Goal: Task Accomplishment & Management: Manage account settings

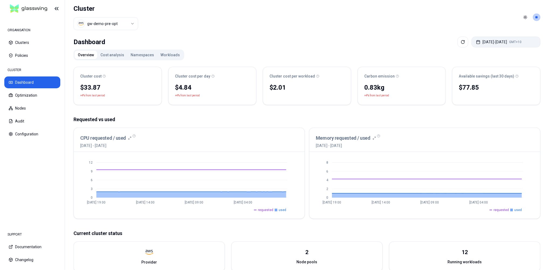
click at [492, 39] on button "[DATE] - [DATE] GMT+10" at bounding box center [505, 42] width 69 height 11
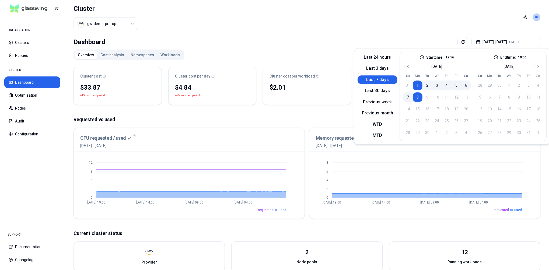
click at [390, 32] on header "Cluster gw-demo-pre-opt Toggle theme **" at bounding box center [307, 17] width 484 height 34
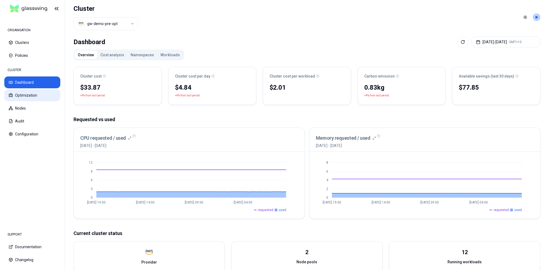
click at [21, 93] on button "Optimization" at bounding box center [32, 95] width 56 height 12
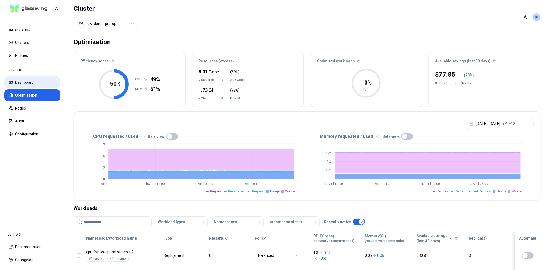
click at [21, 81] on button "Dashboard" at bounding box center [32, 82] width 56 height 12
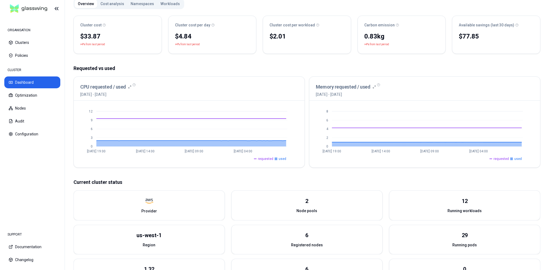
scroll to position [28, 0]
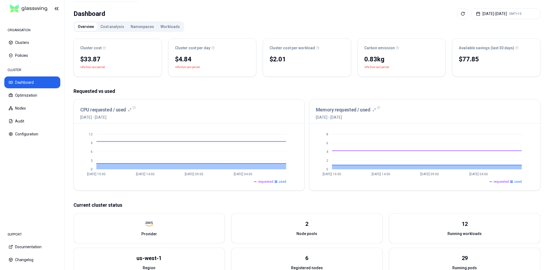
click at [113, 27] on button "Cost analysis" at bounding box center [112, 26] width 30 height 9
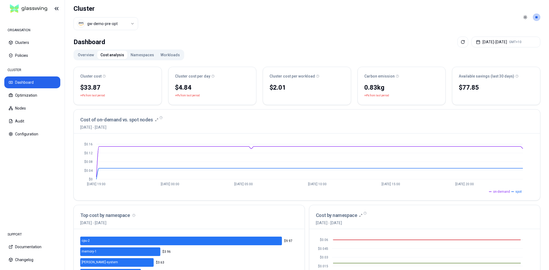
click at [139, 52] on button "Namespaces" at bounding box center [142, 55] width 30 height 9
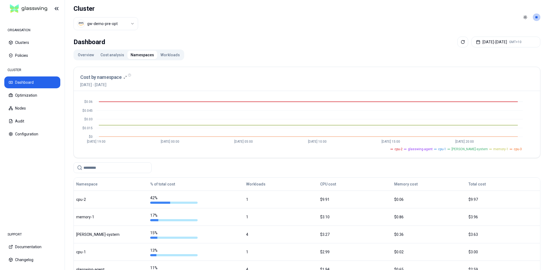
click at [166, 52] on button "Workloads" at bounding box center [170, 55] width 26 height 9
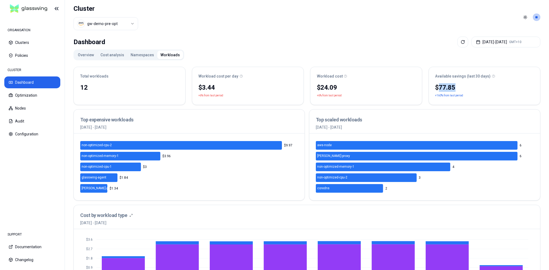
drag, startPoint x: 457, startPoint y: 89, endPoint x: 438, endPoint y: 88, distance: 18.8
click at [438, 88] on div "$77.85" at bounding box center [484, 87] width 99 height 9
click at [278, 87] on div "$3.44" at bounding box center [248, 87] width 99 height 9
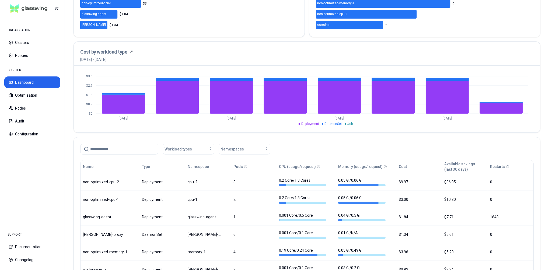
scroll to position [8, 0]
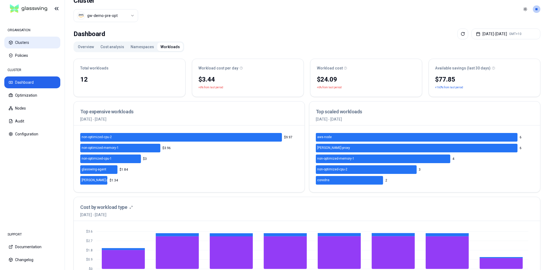
click at [28, 43] on button "Clusters" at bounding box center [32, 43] width 56 height 12
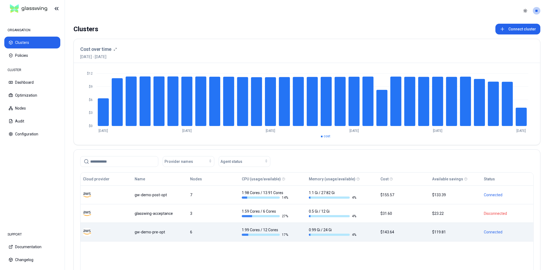
click at [162, 232] on div "gw-demo-pre-opt" at bounding box center [160, 231] width 50 height 5
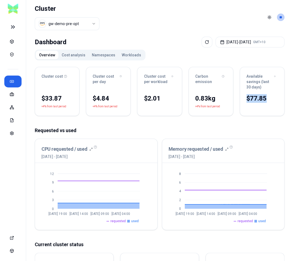
drag, startPoint x: 248, startPoint y: 98, endPoint x: 265, endPoint y: 98, distance: 17.8
click at [265, 98] on div "$77.85" at bounding box center [261, 98] width 31 height 9
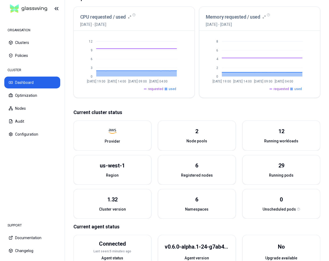
scroll to position [146, 0]
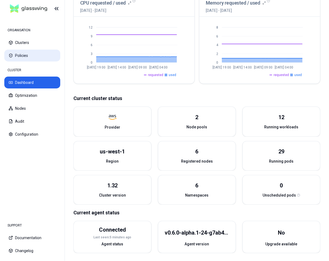
click at [29, 56] on button "Policies" at bounding box center [32, 56] width 56 height 12
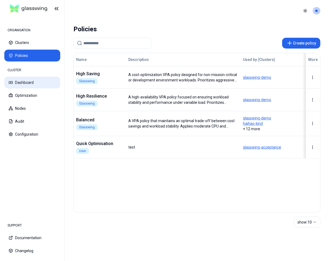
click at [26, 83] on button "Dashboard" at bounding box center [32, 82] width 56 height 12
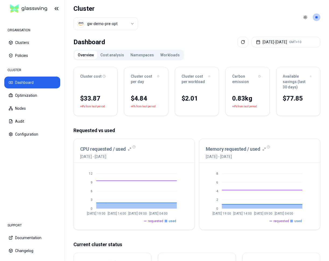
click at [112, 55] on button "Cost analysis" at bounding box center [112, 55] width 30 height 9
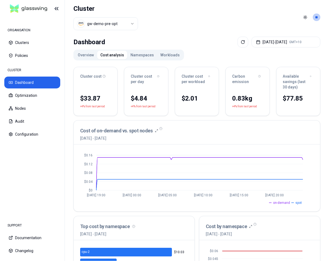
click at [141, 57] on button "Namespaces" at bounding box center [142, 55] width 30 height 9
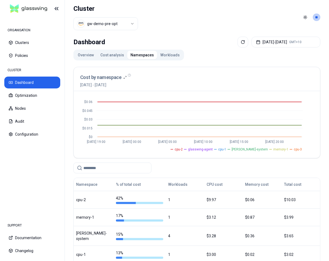
click at [165, 55] on button "Workloads" at bounding box center [170, 55] width 26 height 9
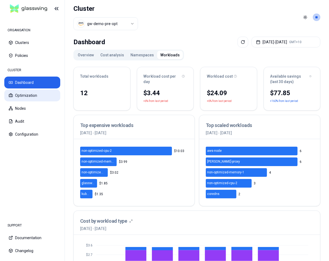
click at [34, 96] on button "Optimization" at bounding box center [32, 95] width 56 height 12
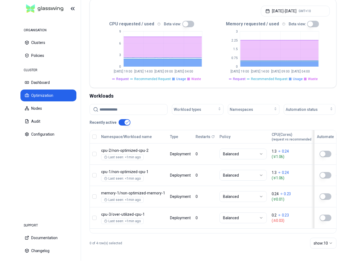
scroll to position [113, 0]
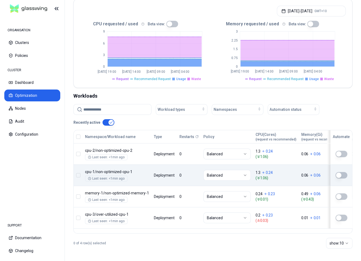
click at [341, 174] on button "button" at bounding box center [342, 175] width 12 height 6
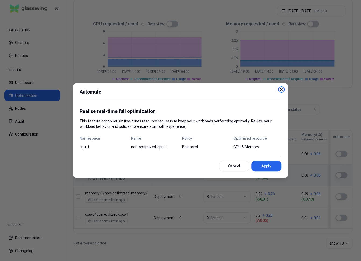
click at [282, 89] on icon "button" at bounding box center [281, 89] width 4 height 4
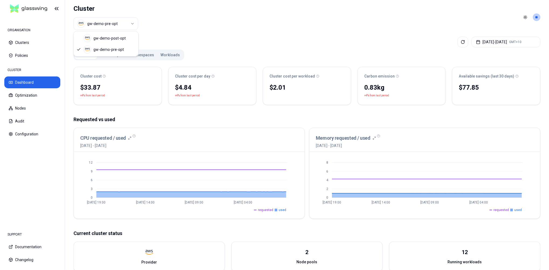
click at [128, 22] on html "ORGANISATION Clusters Policies CLUSTER Dashboard Optimization Nodes Audit Confi…" at bounding box center [274, 135] width 549 height 270
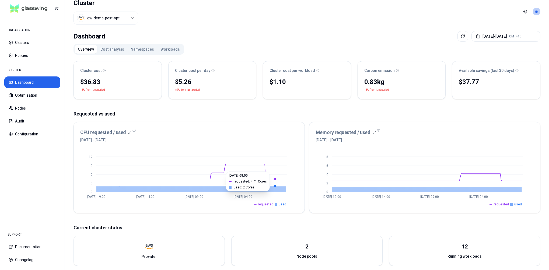
scroll to position [9, 0]
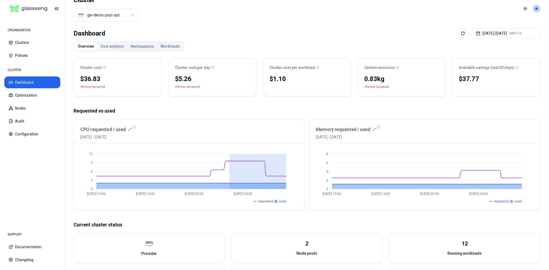
drag, startPoint x: 231, startPoint y: 160, endPoint x: 298, endPoint y: 162, distance: 67.4
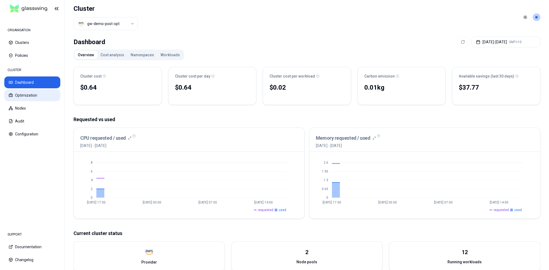
click at [36, 95] on button "Optimization" at bounding box center [32, 95] width 56 height 12
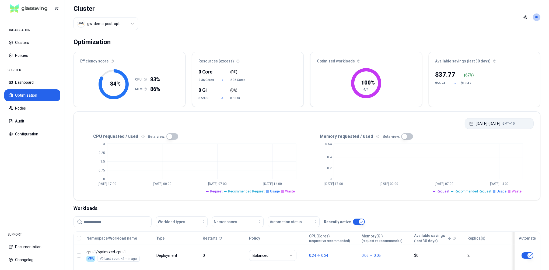
click at [510, 121] on button "Sep 08, 2025 - Sep 09, 2025 GMT+10" at bounding box center [499, 123] width 69 height 11
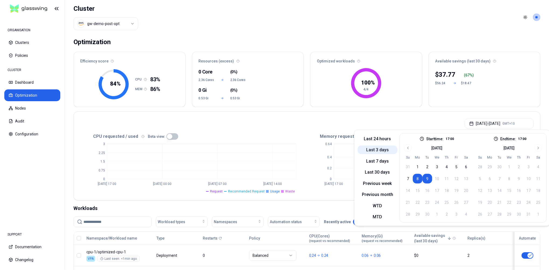
click at [376, 150] on button "Last 3 days" at bounding box center [378, 150] width 40 height 9
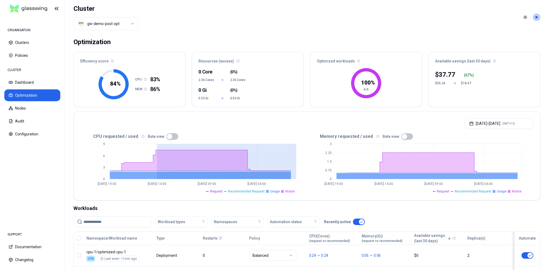
drag, startPoint x: 158, startPoint y: 150, endPoint x: 304, endPoint y: 158, distance: 146.1
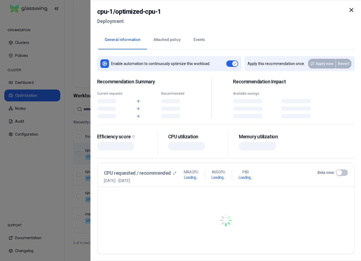
scroll to position [113, 0]
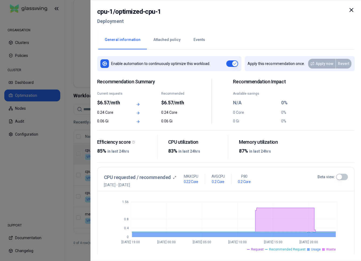
click at [351, 9] on icon at bounding box center [351, 10] width 6 height 6
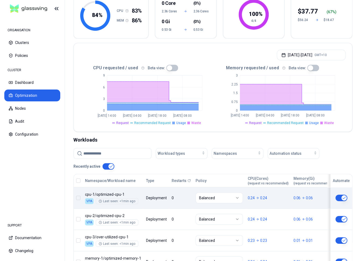
scroll to position [113, 0]
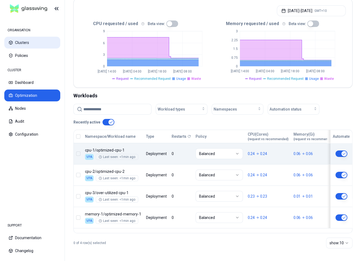
click at [18, 42] on button "Clusters" at bounding box center [32, 43] width 56 height 12
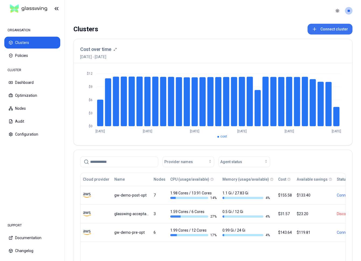
click at [334, 27] on button "Connect cluster" at bounding box center [330, 29] width 45 height 11
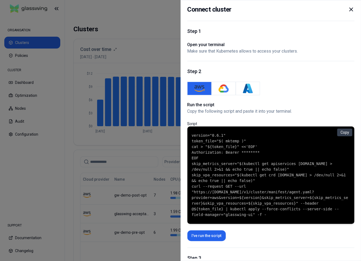
drag, startPoint x: 194, startPoint y: 134, endPoint x: 267, endPoint y: 221, distance: 113.7
click at [267, 217] on code "version="0.6.1" token_file="$( mktemp )" cat > "${token_file}" <<'EOF' Authoriz…" at bounding box center [271, 174] width 159 height 85
click at [279, 213] on code "version="0.6.1" token_file="$( mktemp )" cat > "${token_file}" <<'EOF' Authoriz…" at bounding box center [271, 174] width 159 height 85
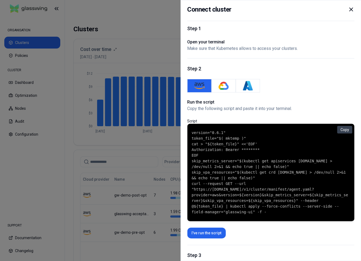
drag, startPoint x: 192, startPoint y: 212, endPoint x: 289, endPoint y: 211, distance: 97.2
click at [289, 211] on code "version="0.6.1" token_file="$( mktemp )" cat > "${token_file}" <<'EOF' Authoriz…" at bounding box center [271, 172] width 159 height 85
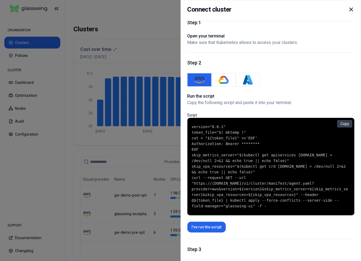
scroll to position [12, 0]
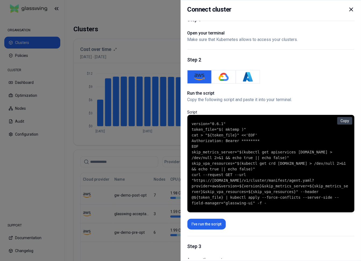
drag, startPoint x: 343, startPoint y: 197, endPoint x: 346, endPoint y: 207, distance: 10.8
click at [346, 206] on code "version="0.6.1" token_file="$( mktemp )" cat > "${token_file}" <<'EOF' Authoriz…" at bounding box center [271, 163] width 159 height 85
click at [352, 9] on icon at bounding box center [351, 9] width 6 height 6
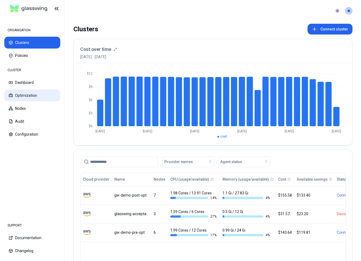
click at [24, 95] on button "Optimization" at bounding box center [32, 95] width 56 height 12
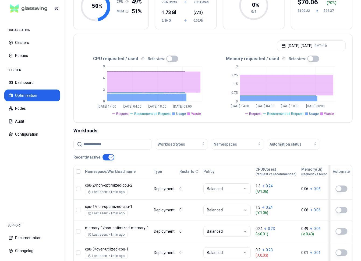
scroll to position [113, 0]
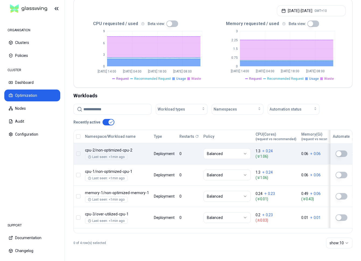
click at [240, 152] on html "ORGANISATION Clusters Policies CLUSTER Dashboard Optimization Nodes Audit Confi…" at bounding box center [180, 130] width 361 height 261
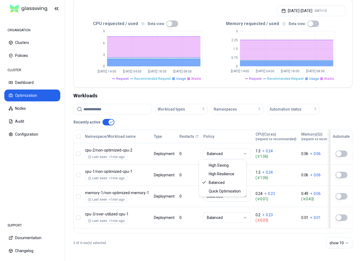
click at [225, 121] on html "ORGANISATION Clusters Policies CLUSTER Dashboard Optimization Nodes Audit Confi…" at bounding box center [180, 130] width 361 height 261
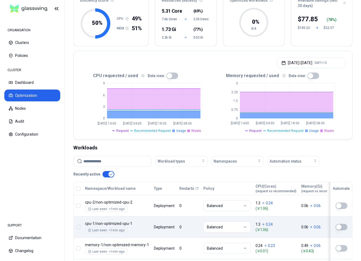
scroll to position [15, 0]
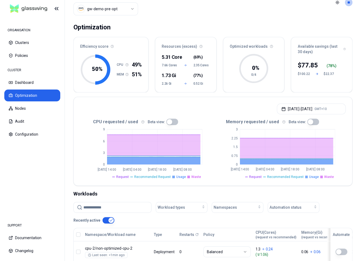
click at [121, 6] on html "ORGANISATION Clusters Policies CLUSTER Dashboard Optimization Nodes Audit Confi…" at bounding box center [180, 130] width 361 height 261
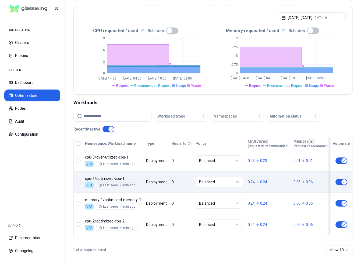
scroll to position [109, 0]
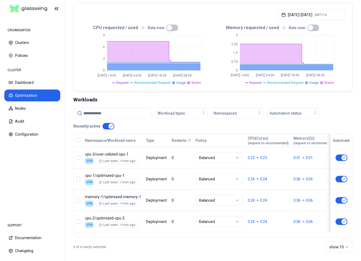
click at [79, 139] on button "button" at bounding box center [78, 140] width 4 height 4
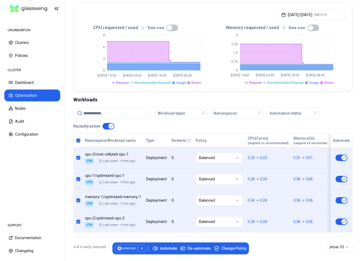
click at [79, 139] on button "button" at bounding box center [78, 140] width 4 height 4
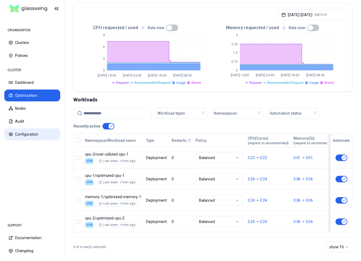
click at [30, 132] on button "Configuration" at bounding box center [32, 134] width 56 height 12
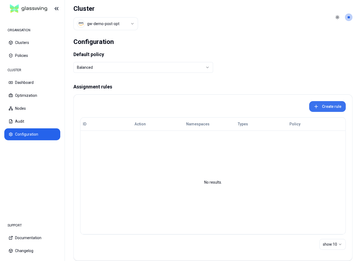
click at [328, 105] on button "Create rule" at bounding box center [327, 106] width 37 height 11
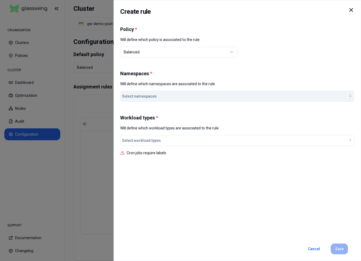
click at [174, 95] on div "Select namespaces" at bounding box center [237, 95] width 230 height 5
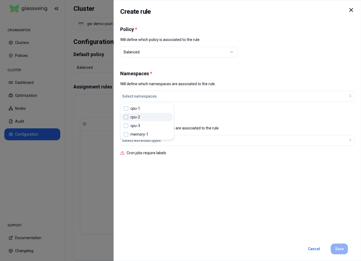
click at [201, 113] on div "Policy * Will define which policy is associated to the rule. Balanced Namespace…" at bounding box center [237, 131] width 234 height 211
click at [352, 8] on icon at bounding box center [351, 10] width 6 height 6
